Goal: Use online tool/utility

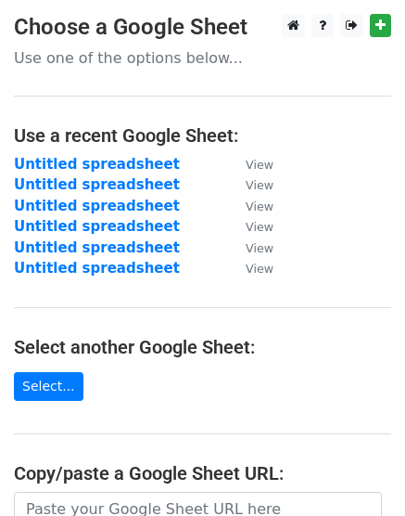
scroll to position [293, 0]
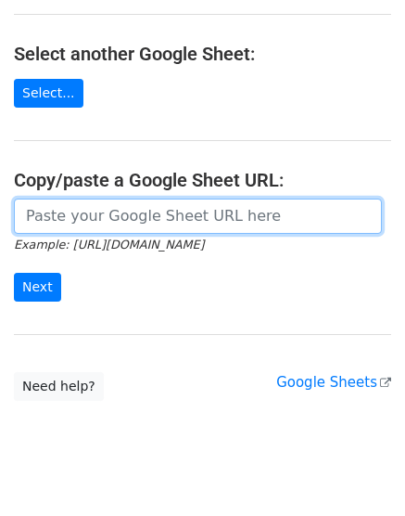
click at [108, 208] on input "url" at bounding box center [198, 215] width 368 height 35
paste input "[URL][DOMAIN_NAME]"
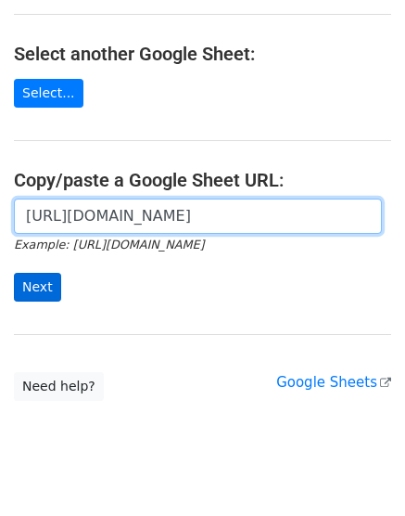
type input "[URL][DOMAIN_NAME]"
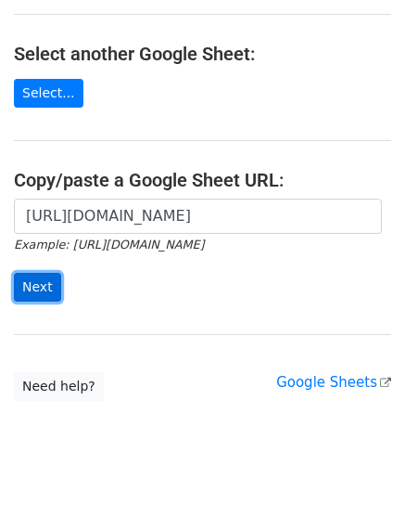
click at [32, 284] on input "Next" at bounding box center [37, 287] width 47 height 29
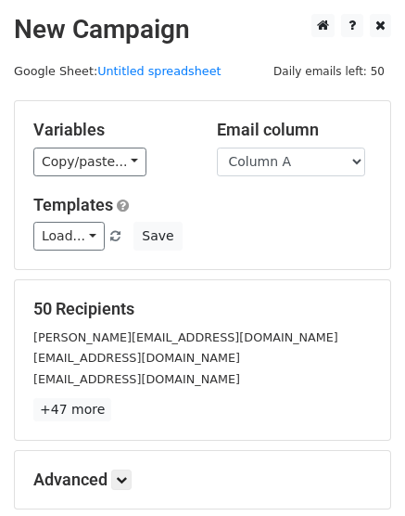
scroll to position [205, 0]
